Goal: Check status: Check status

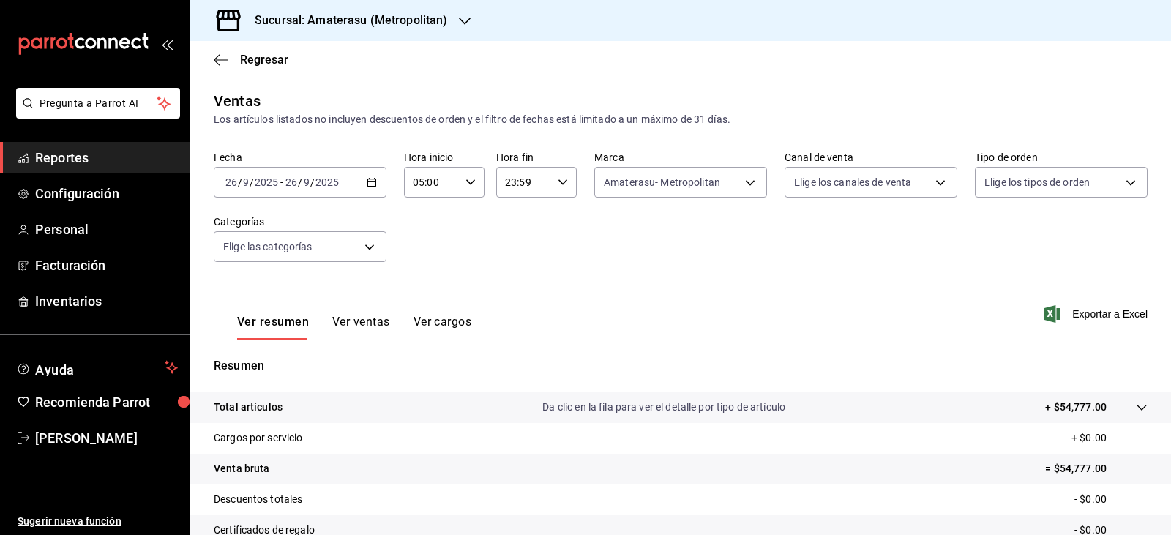
scroll to position [166, 0]
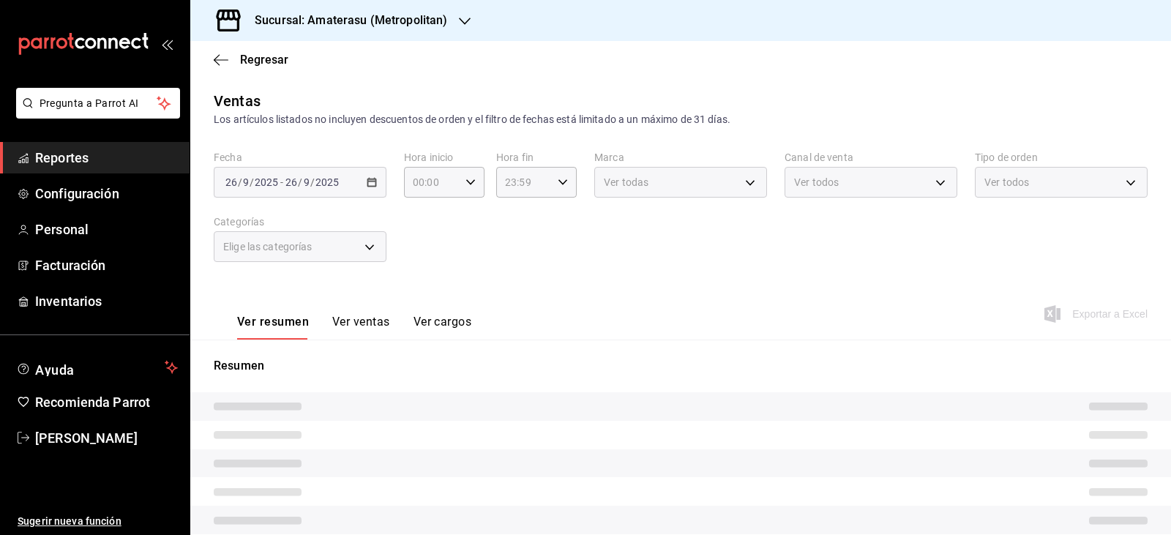
type input "05:00"
type input "e4cd7fcb-d45b-43ae-a99f-ad4ccfcd9032"
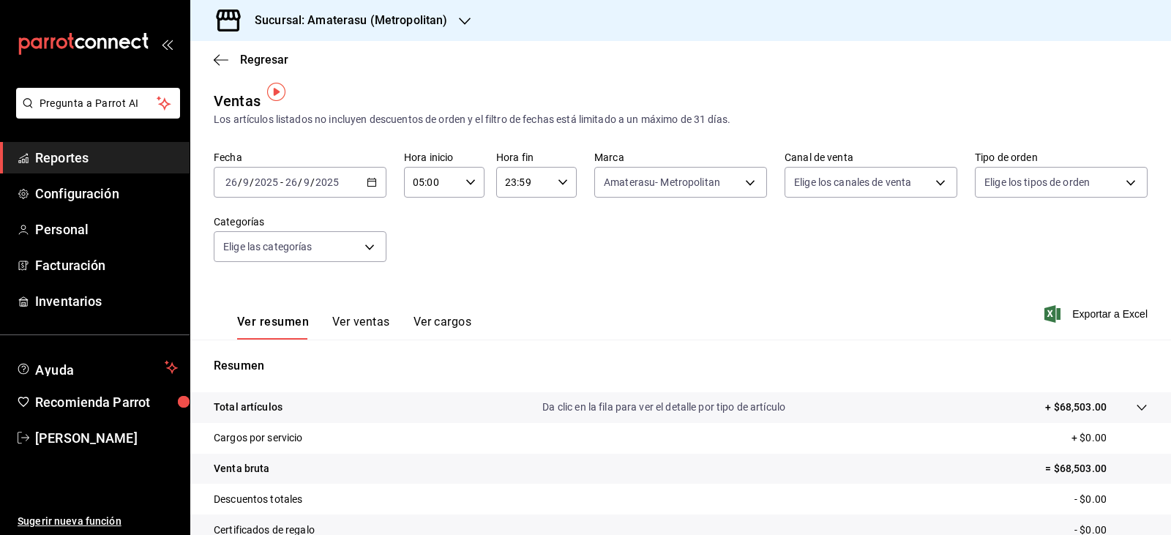
scroll to position [146, 0]
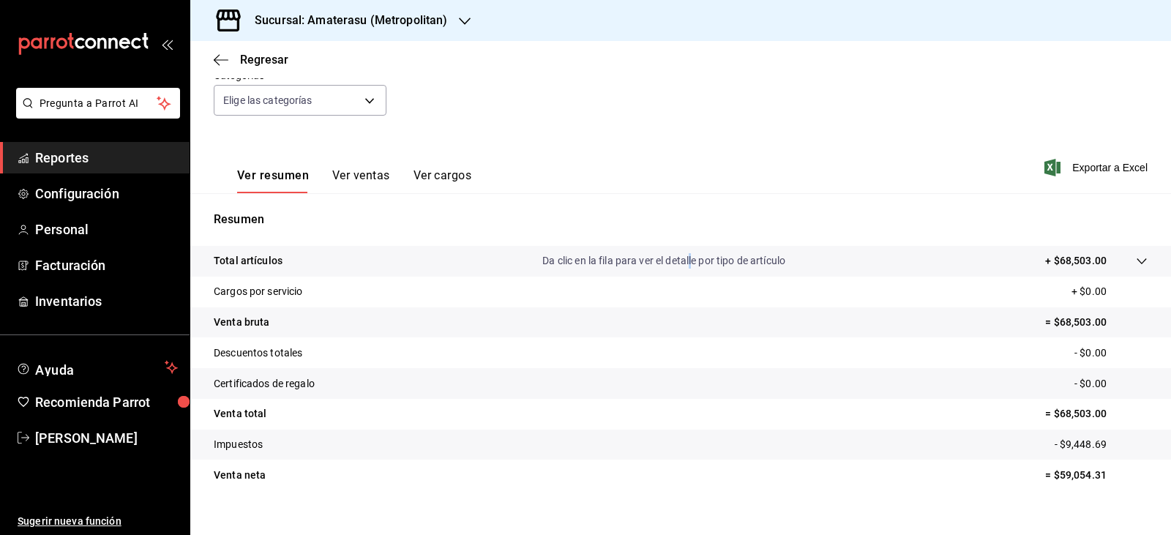
drag, startPoint x: 685, startPoint y: 258, endPoint x: 0, endPoint y: 31, distance: 721.2
click at [621, 236] on div "Resumen Total artículos Da clic en la fila para ver el detalle por tipo de artí…" at bounding box center [680, 359] width 981 height 297
click at [715, 94] on div "Fecha 2025-09-26 26 / 9 / 2025 - 2025-09-26 26 / 9 / 2025 Hora inicio 05:00 Hor…" at bounding box center [681, 68] width 934 height 129
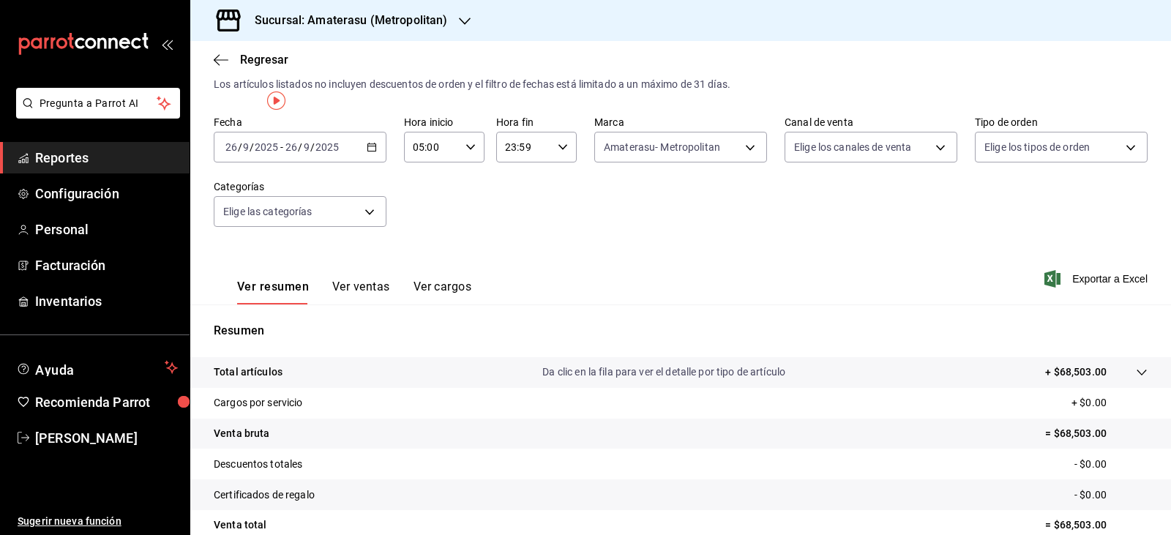
scroll to position [0, 0]
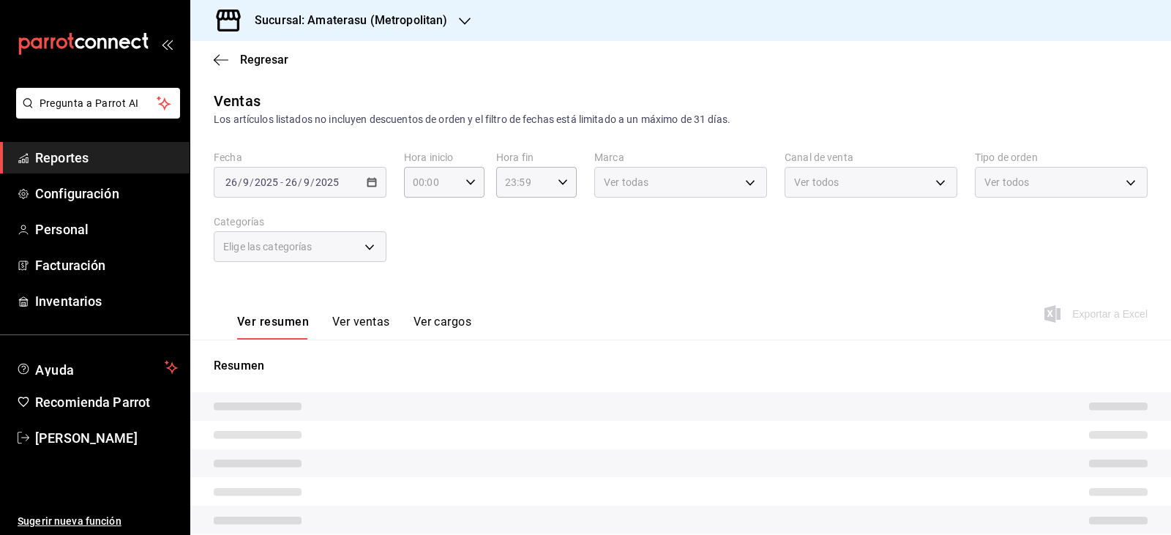
type input "05:00"
type input "f3afaab8-8c3d-4e49-a299-af9bdf6027b2"
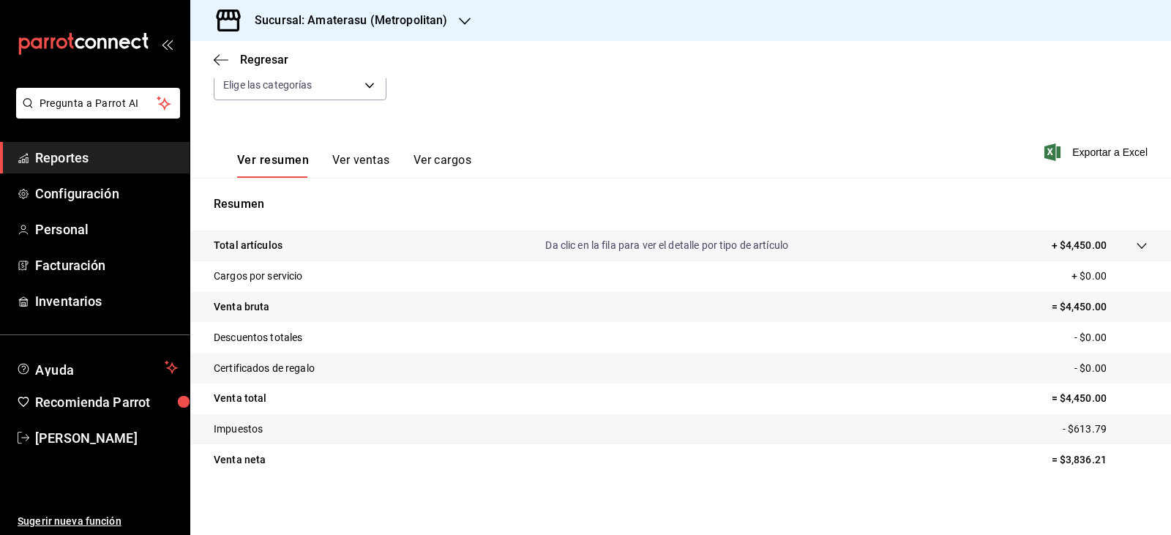
scroll to position [166, 0]
